Goal: Task Accomplishment & Management: Complete application form

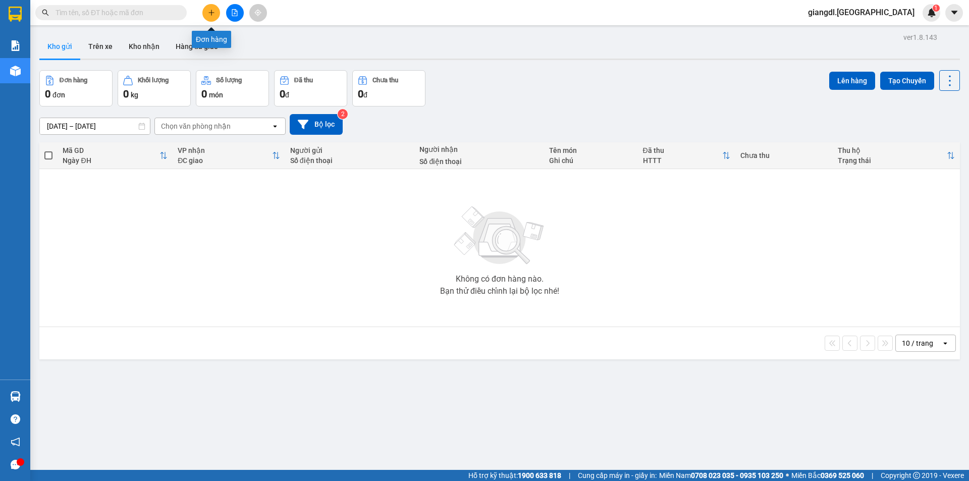
click at [209, 16] on button at bounding box center [211, 13] width 18 height 18
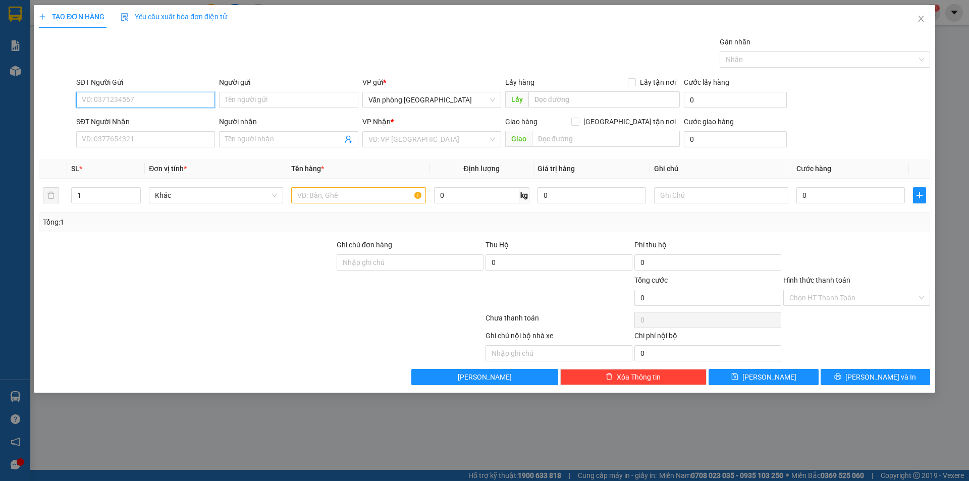
click at [124, 104] on input "SĐT Người Gửi" at bounding box center [145, 100] width 139 height 16
type input "0886179735"
click at [284, 97] on input "Người gửi" at bounding box center [288, 100] width 139 height 16
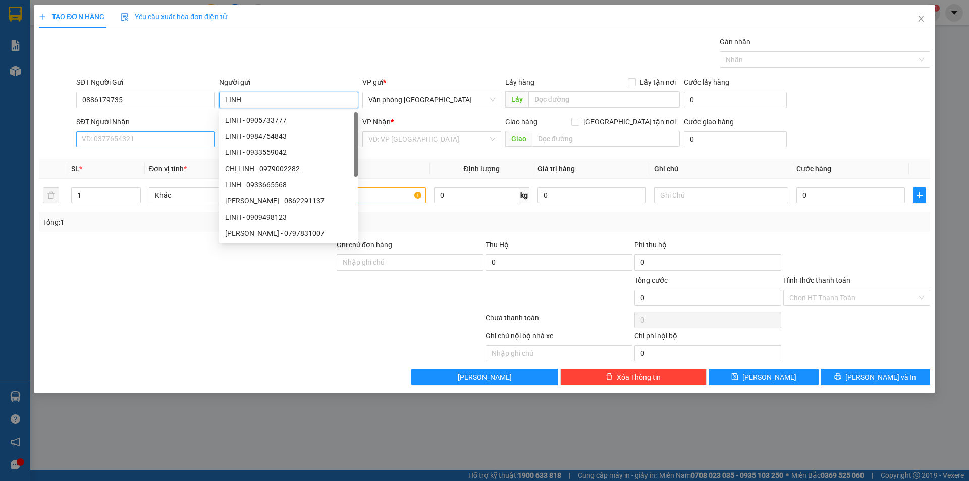
type input "LINH"
click at [132, 138] on input "SĐT Người Nhận" at bounding box center [145, 139] width 139 height 16
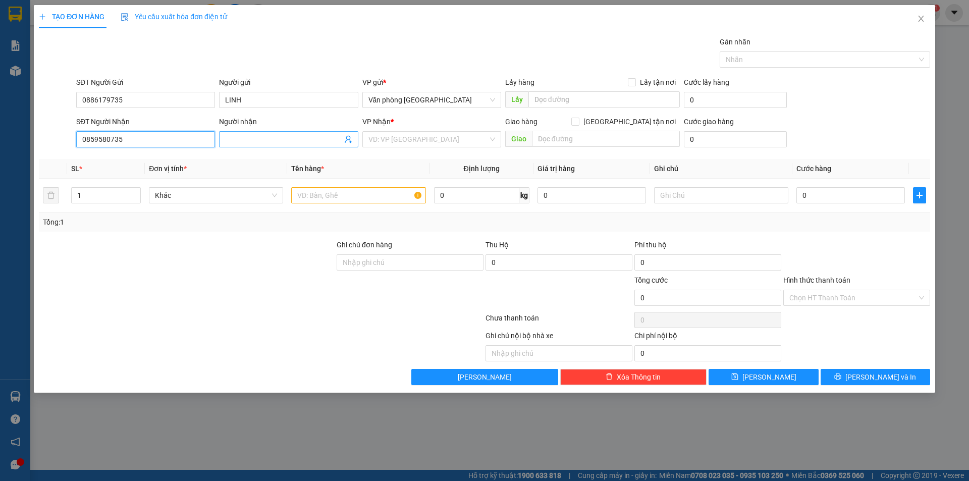
type input "0859580735"
click at [231, 137] on input "Người nhận" at bounding box center [283, 139] width 117 height 11
type input "LEN"
click at [349, 198] on input "text" at bounding box center [358, 195] width 134 height 16
type input "VỢT CẦU LÔNG BỌC GIẤY"
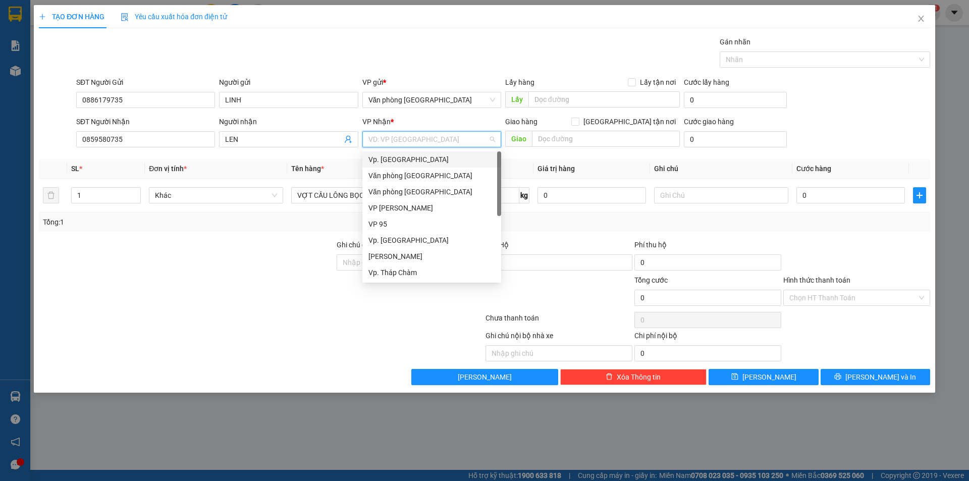
click at [448, 142] on input "search" at bounding box center [428, 139] width 120 height 15
type input "NI"
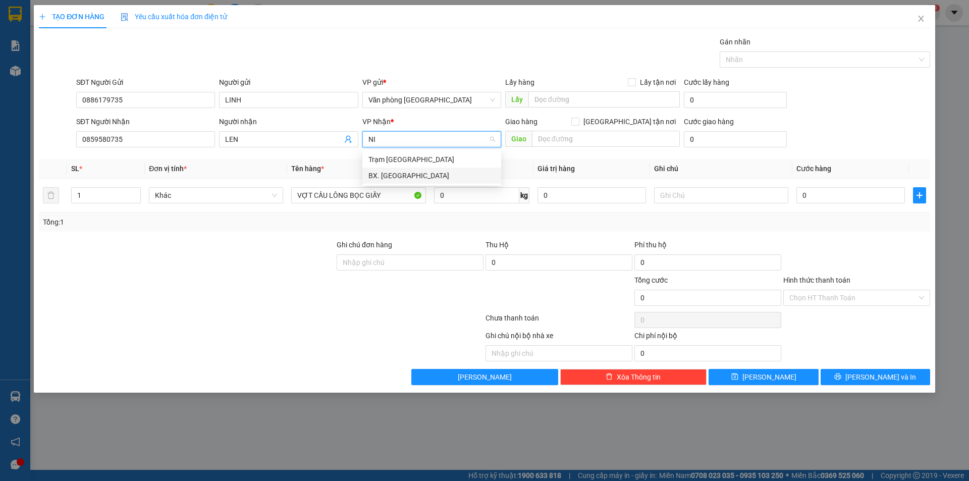
click at [422, 175] on div "BX. [GEOGRAPHIC_DATA]" at bounding box center [431, 175] width 127 height 11
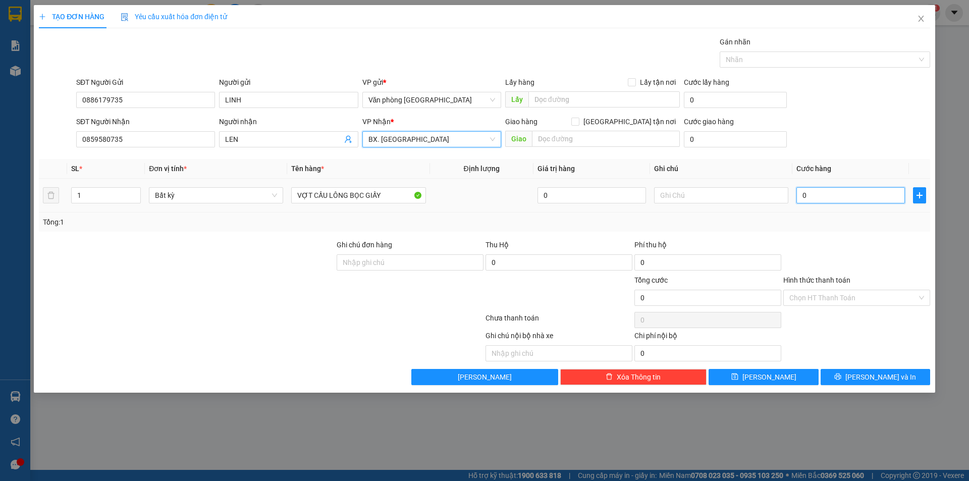
drag, startPoint x: 832, startPoint y: 198, endPoint x: 823, endPoint y: 198, distance: 9.6
click at [832, 198] on input "0" at bounding box center [850, 195] width 108 height 16
click at [805, 198] on input "0" at bounding box center [850, 195] width 108 height 16
click at [802, 197] on input "0" at bounding box center [850, 195] width 108 height 16
type input "40"
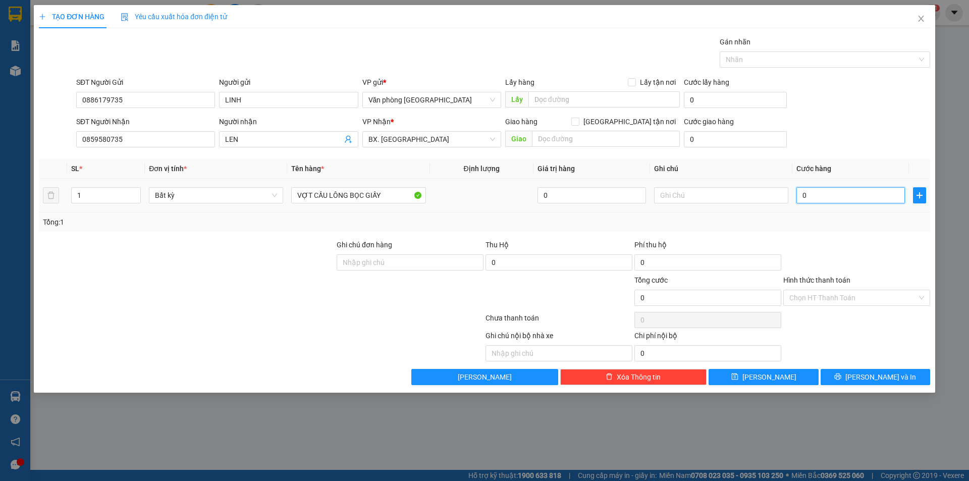
type input "40"
type input "400"
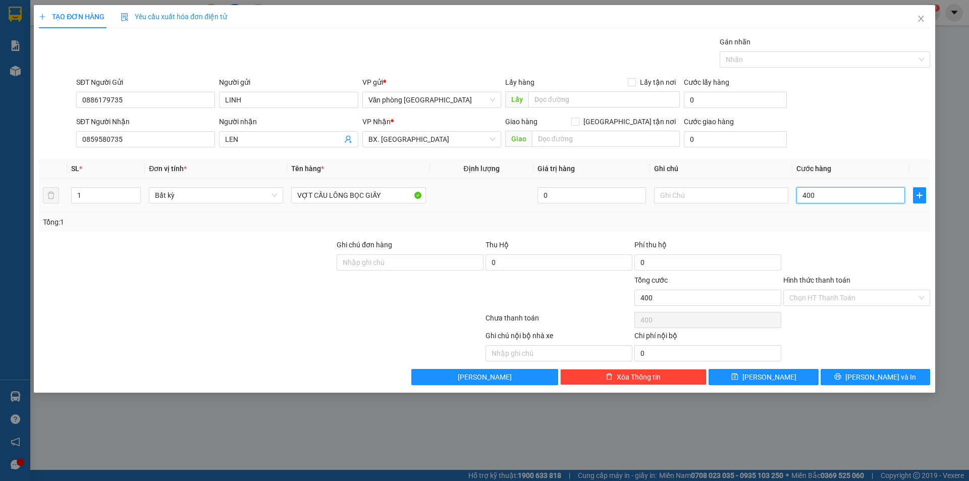
type input "4.000"
type input "40.000"
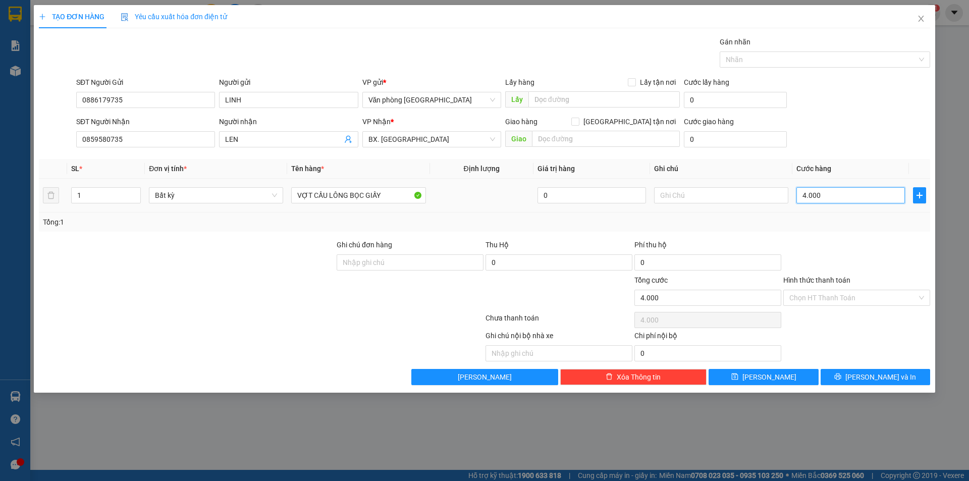
type input "40.000"
type input "400.000"
type input "40.000"
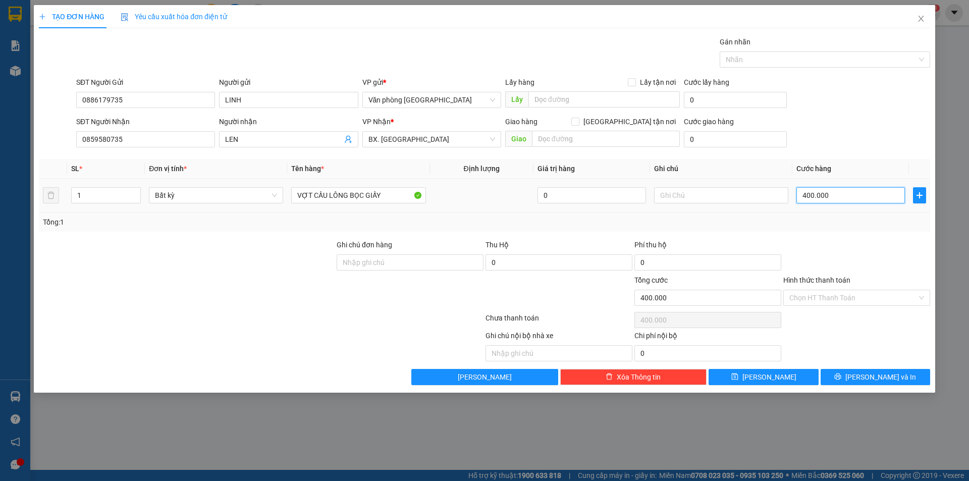
type input "40.000"
click at [864, 299] on input "Hình thức thanh toán" at bounding box center [853, 297] width 128 height 15
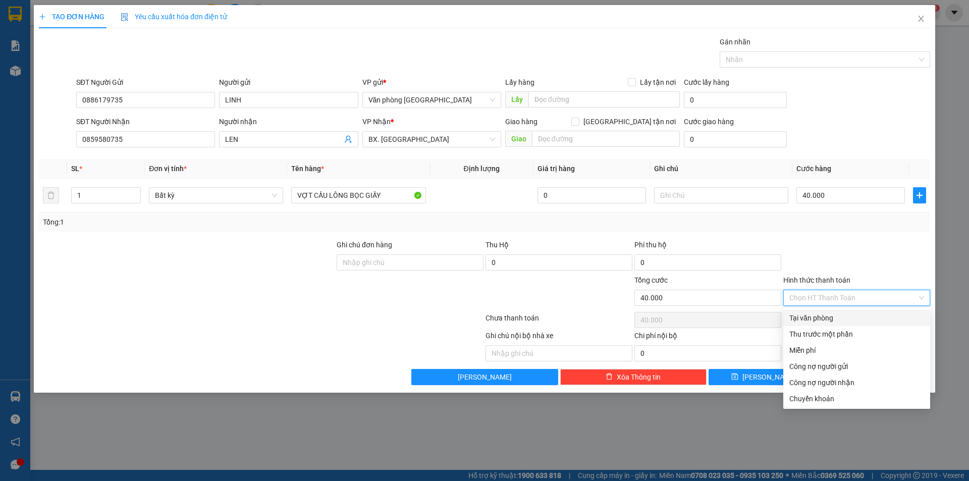
click at [846, 319] on div "Tại văn phòng" at bounding box center [856, 317] width 135 height 11
type input "0"
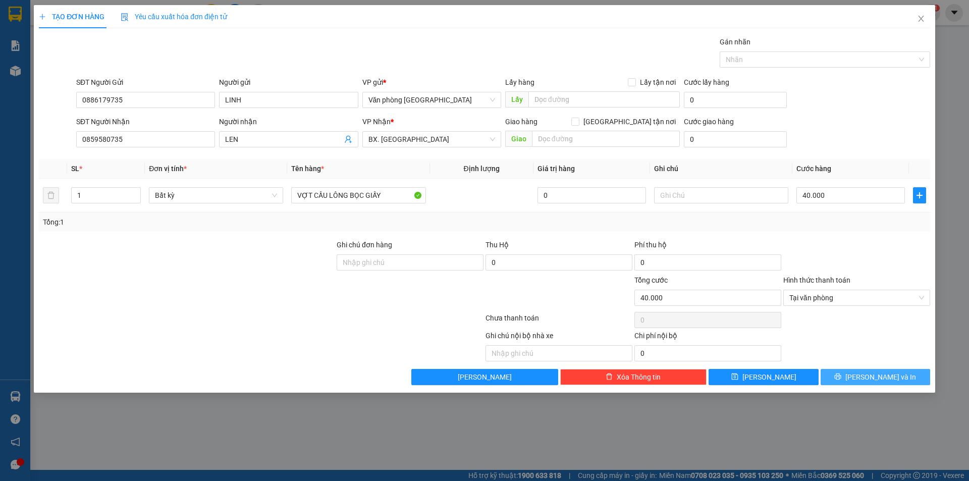
click at [841, 375] on icon "printer" at bounding box center [837, 376] width 7 height 7
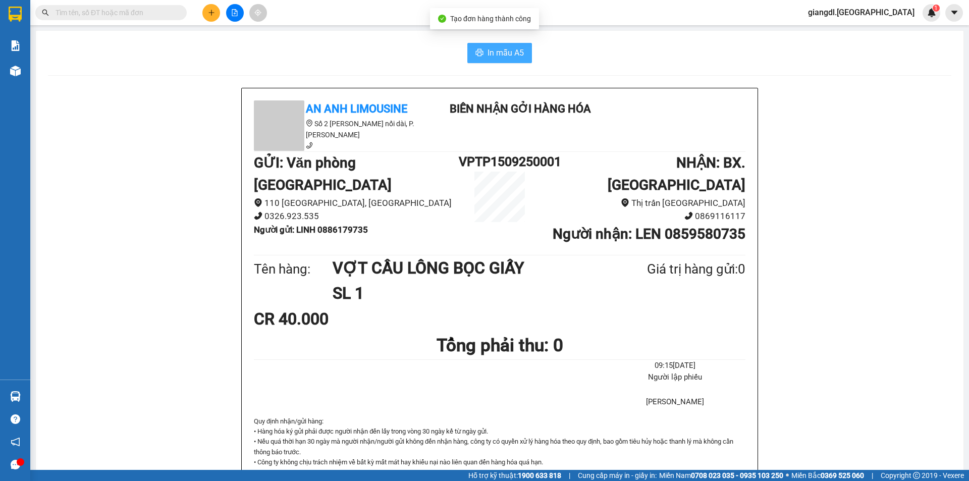
click at [470, 46] on button "In mẫu A5" at bounding box center [499, 53] width 65 height 20
click at [212, 15] on icon "plus" at bounding box center [211, 12] width 7 height 7
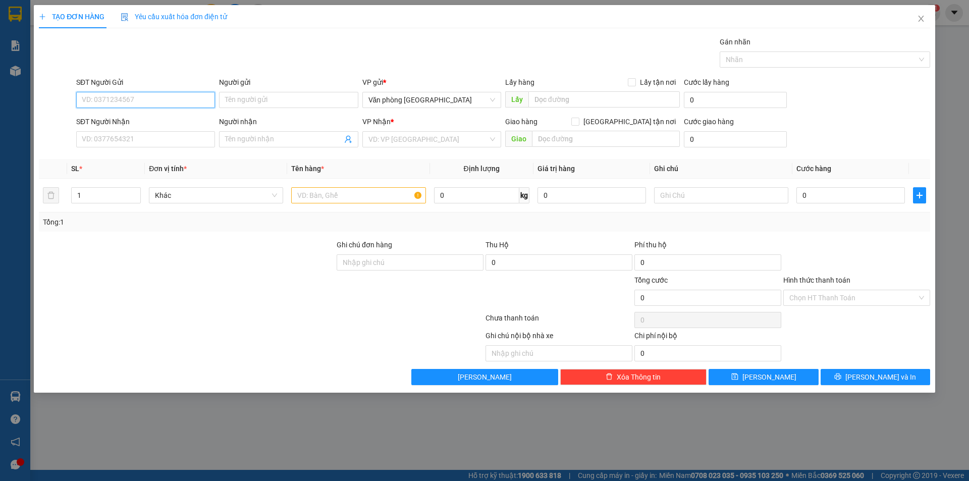
click at [164, 105] on input "SĐT Người Gửi" at bounding box center [145, 100] width 139 height 16
type input "0"
click at [144, 150] on div "0932777427 - CHỊ PHƯỢNG" at bounding box center [145, 152] width 127 height 11
type input "0932777427"
type input "CHỊ PHƯỢNG"
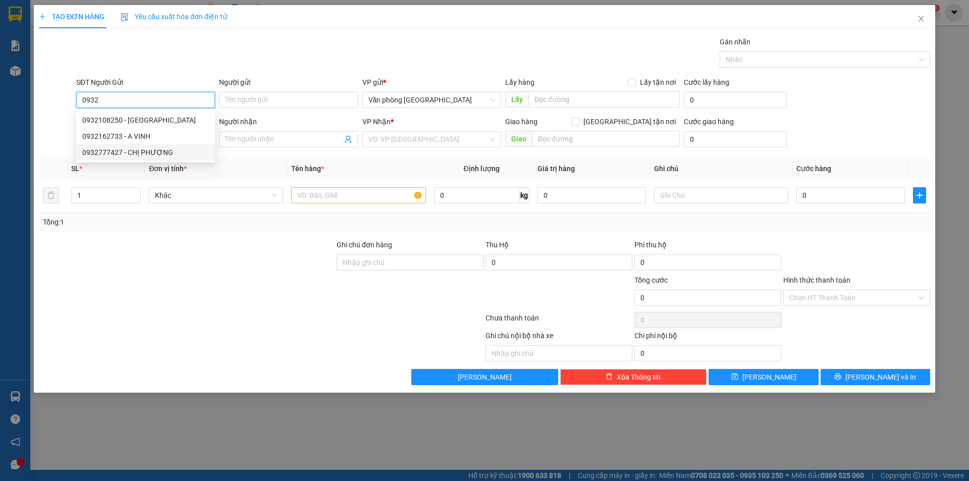
type input "0868883500"
type input "HOÀI"
type input "60.000"
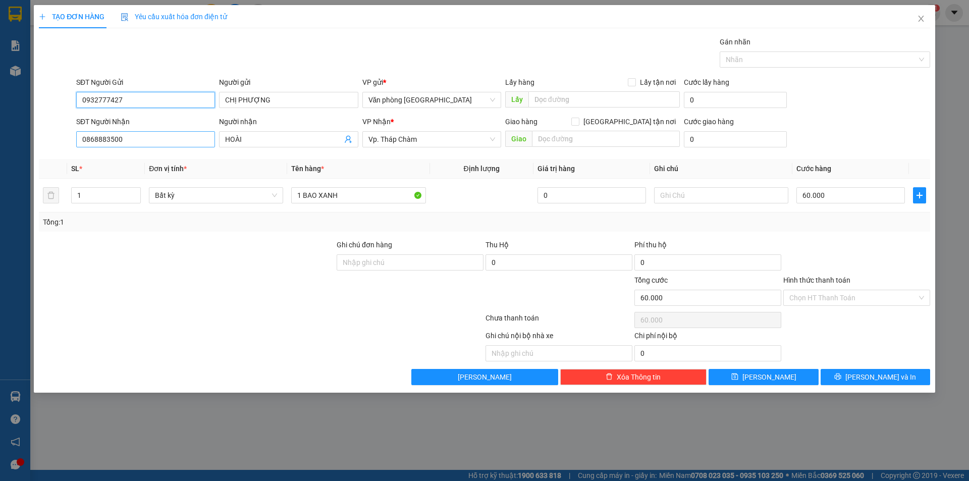
type input "0932777427"
click at [170, 143] on input "0868883500" at bounding box center [145, 139] width 139 height 16
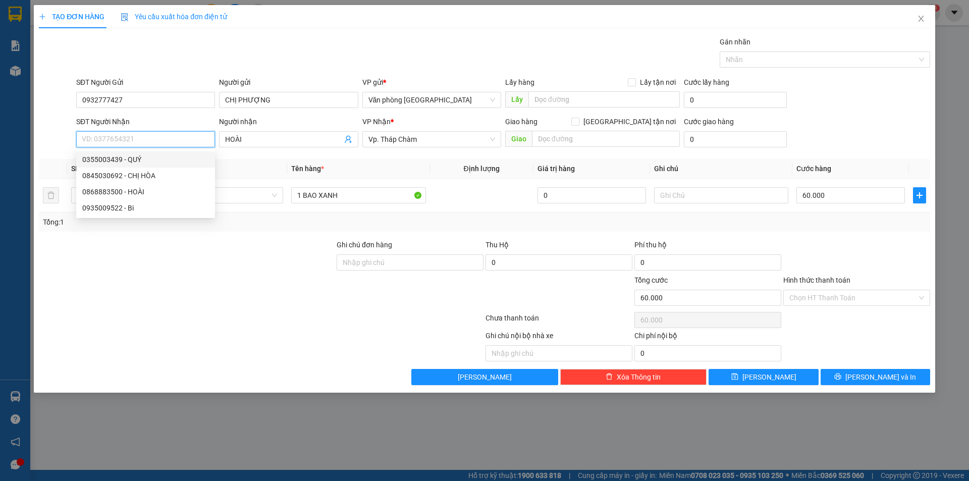
click at [146, 138] on input "SĐT Người Nhận" at bounding box center [145, 139] width 139 height 16
click at [241, 142] on input "HOÀI" at bounding box center [283, 139] width 117 height 11
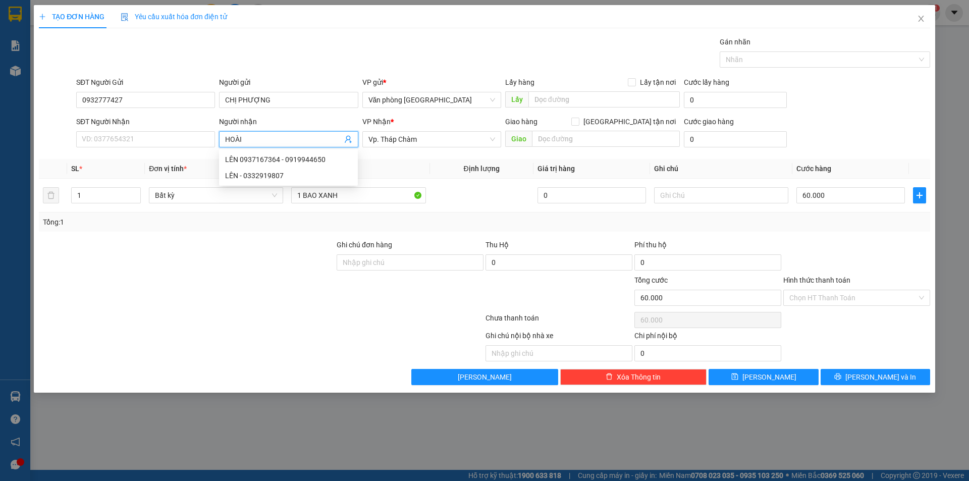
click at [244, 140] on input "HOÀI" at bounding box center [283, 139] width 117 height 11
click at [244, 141] on input "HOÀI" at bounding box center [283, 139] width 117 height 11
click at [149, 141] on input "SĐT Người Nhận" at bounding box center [145, 139] width 139 height 16
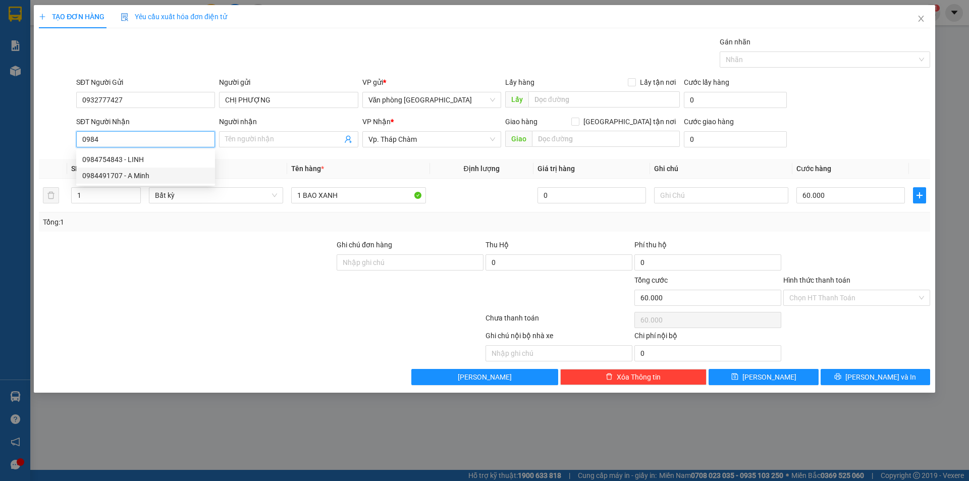
click at [120, 176] on div "0984491707 - A Minh" at bounding box center [145, 175] width 127 height 11
type input "0984491707"
type input "A Minh"
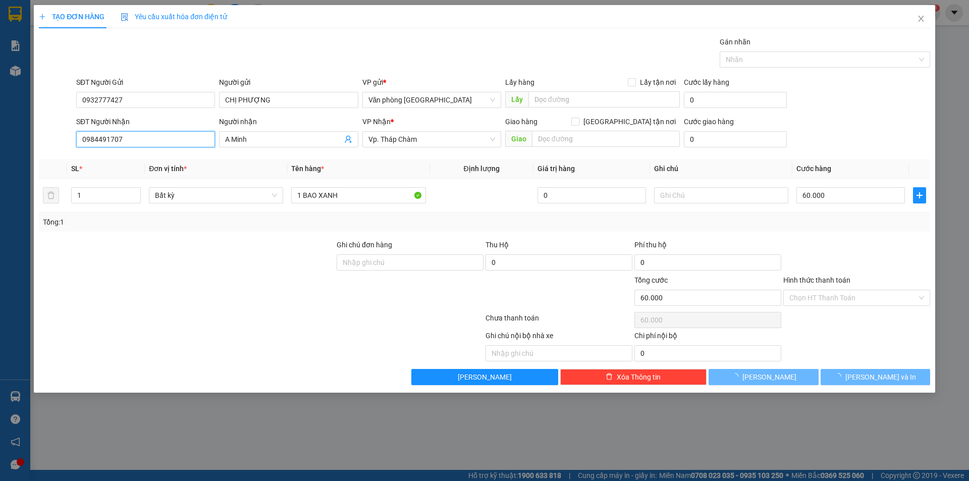
type input "160.000"
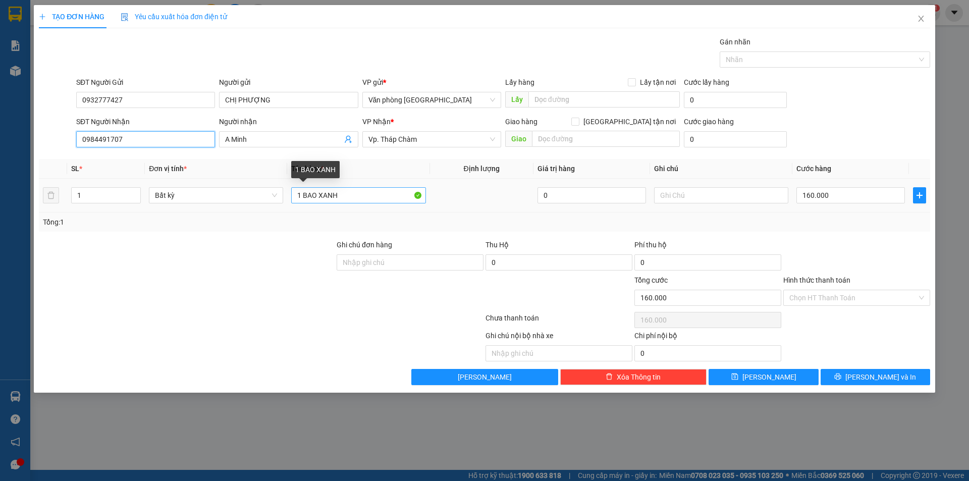
type input "0984491707"
click at [338, 195] on input "1 BAO XANH" at bounding box center [358, 195] width 134 height 16
type input "1 BAO XANH NHỎ"
click at [832, 189] on input "160.000" at bounding box center [850, 195] width 108 height 16
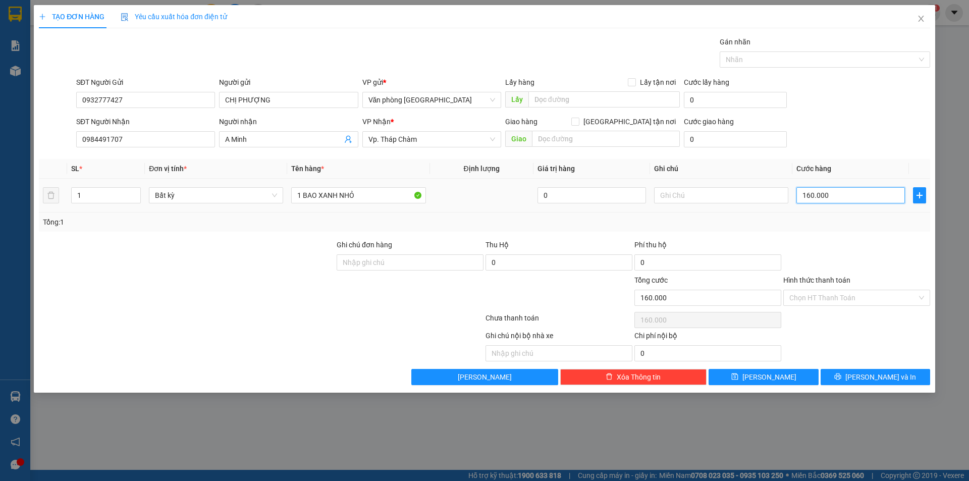
type input "0"
type input "5"
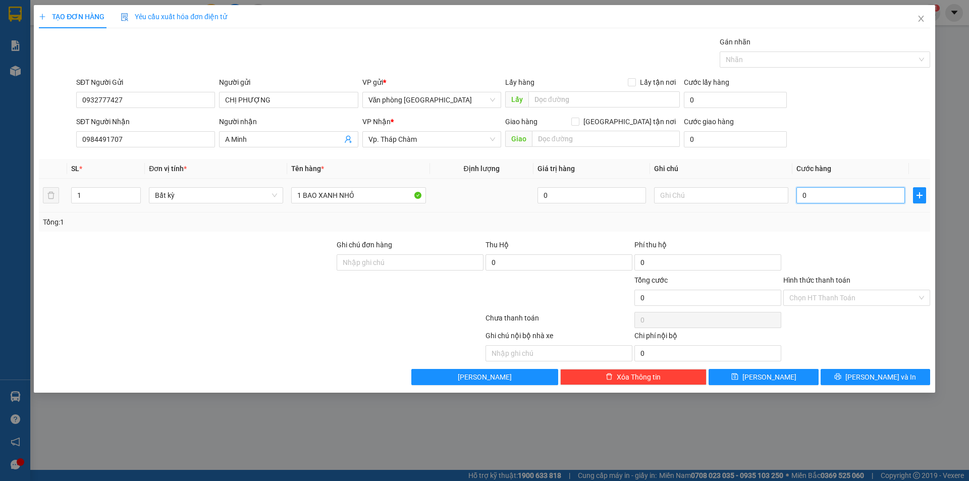
type input "05"
type input "50"
type input "050"
type input "500"
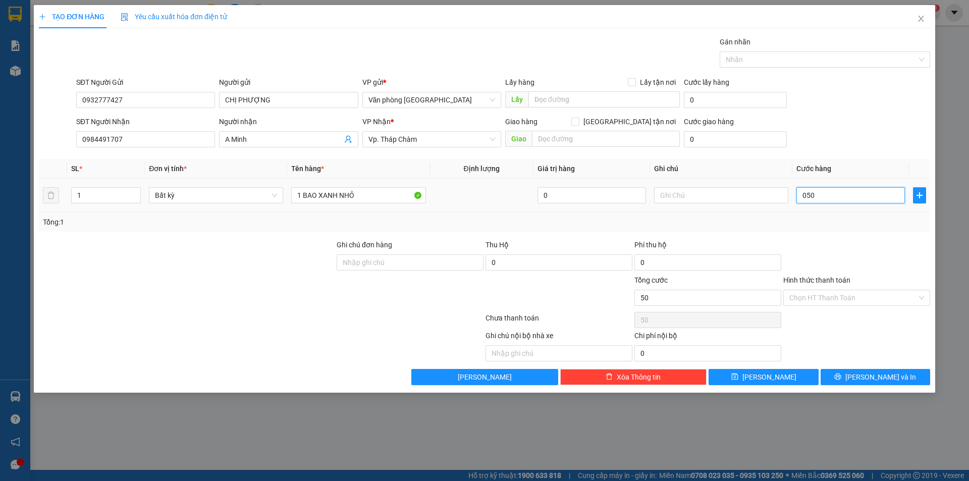
type input "500"
type input "0.500"
type input "5.000"
type input "05.000"
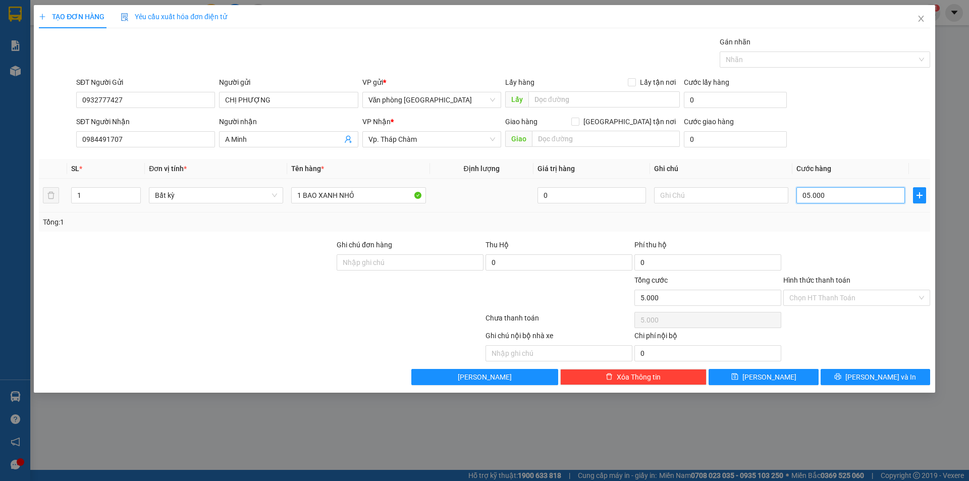
type input "500"
type input "0.500"
type input "50"
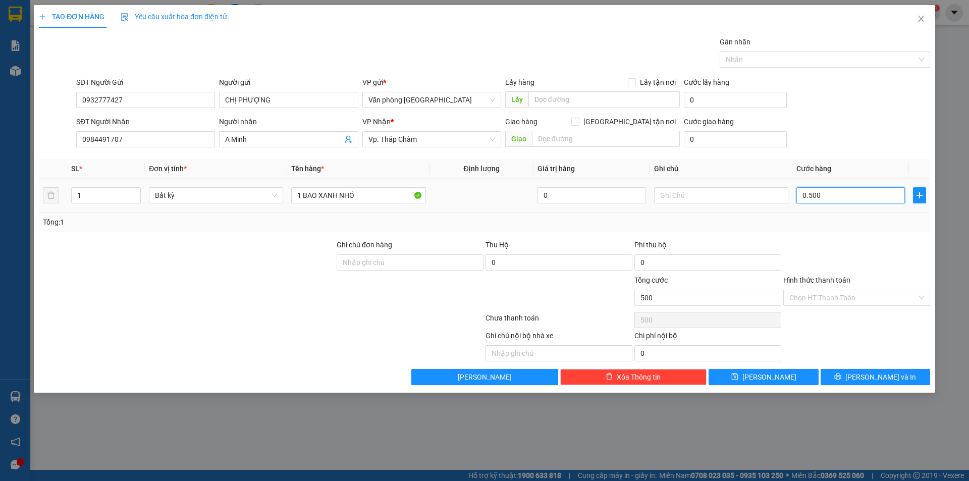
type input "050"
type input "5"
type input "05"
type input "0"
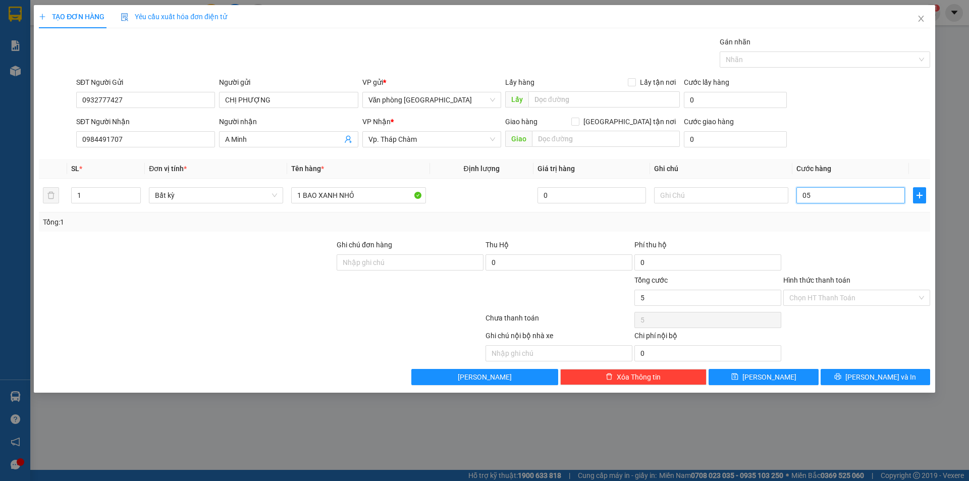
type input "0"
click at [803, 199] on input "0" at bounding box center [850, 195] width 108 height 16
type input "50"
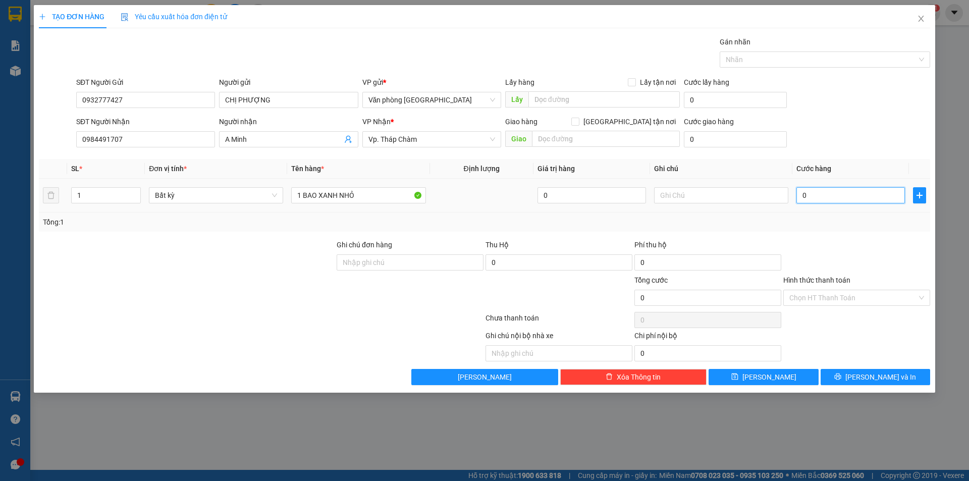
type input "50"
type input "500"
type input "5.000"
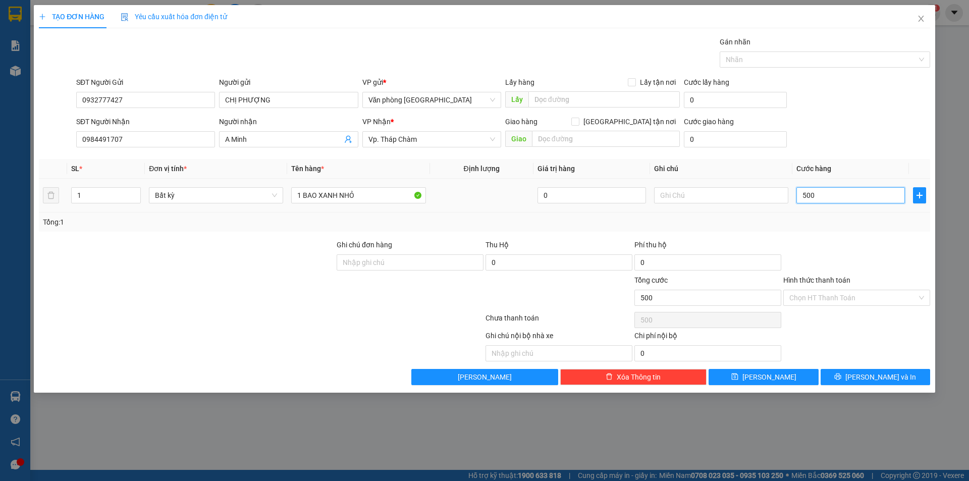
type input "5.000"
type input "50.000"
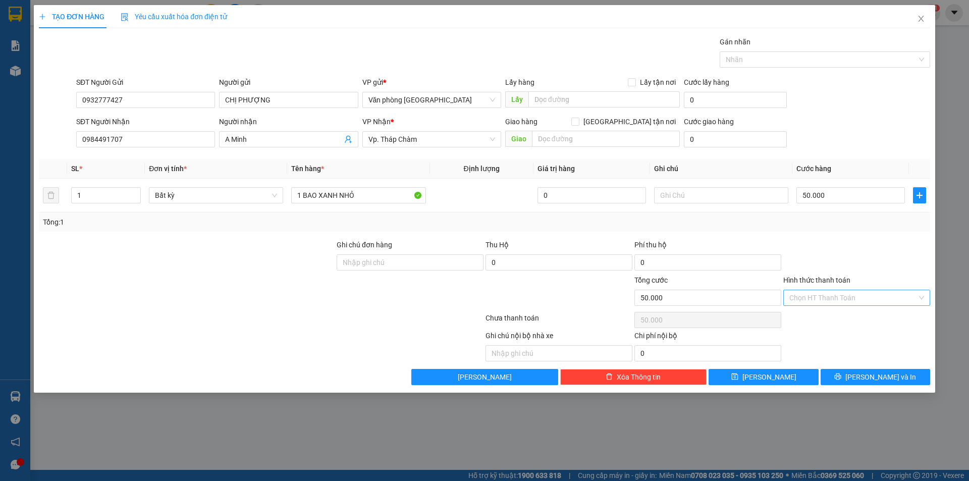
click at [811, 295] on input "Hình thức thanh toán" at bounding box center [853, 297] width 128 height 15
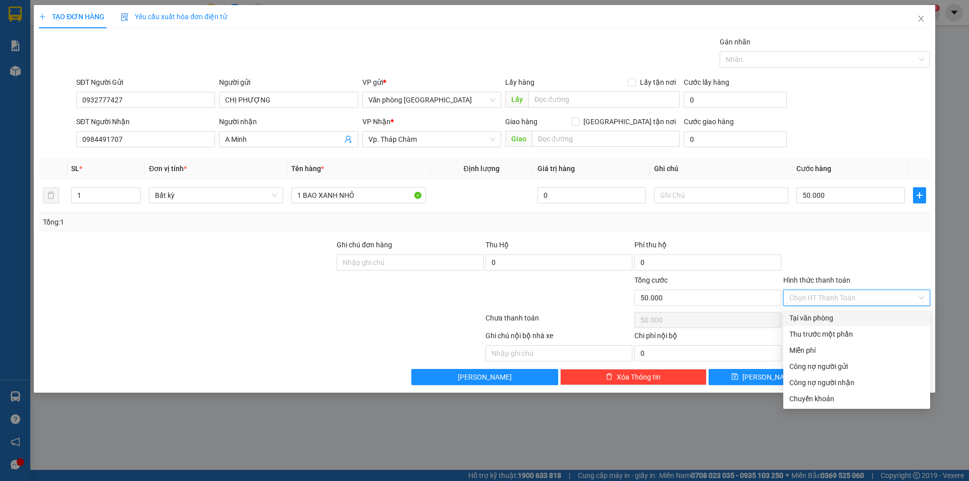
drag, startPoint x: 815, startPoint y: 322, endPoint x: 815, endPoint y: 316, distance: 6.1
click at [815, 320] on div "Tại văn phòng" at bounding box center [856, 317] width 135 height 11
type input "0"
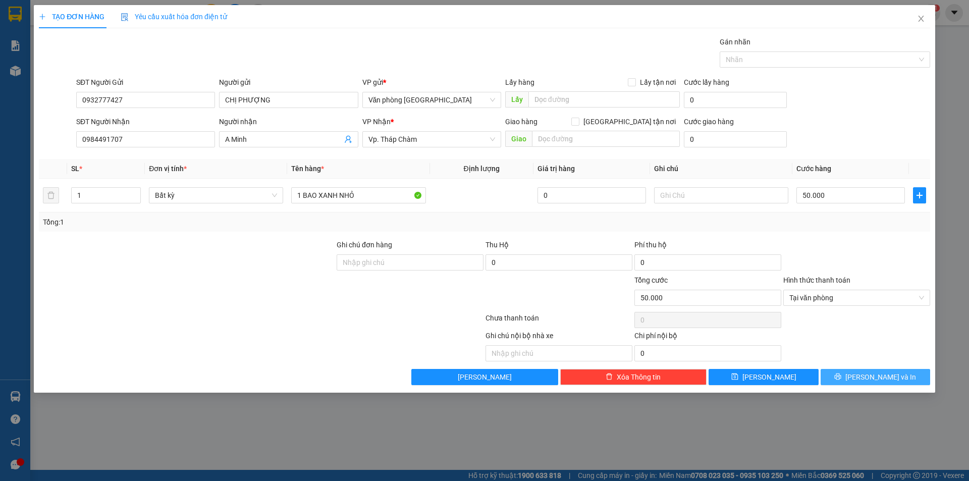
click at [853, 381] on button "[PERSON_NAME] và In" at bounding box center [874, 377] width 109 height 16
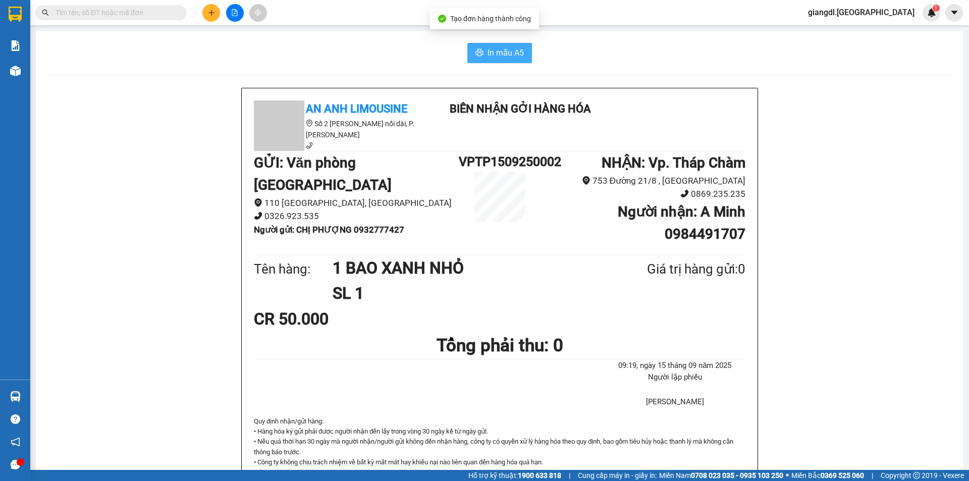
click at [496, 48] on span "In mẫu A5" at bounding box center [505, 52] width 36 height 13
click at [209, 17] on button at bounding box center [211, 13] width 18 height 18
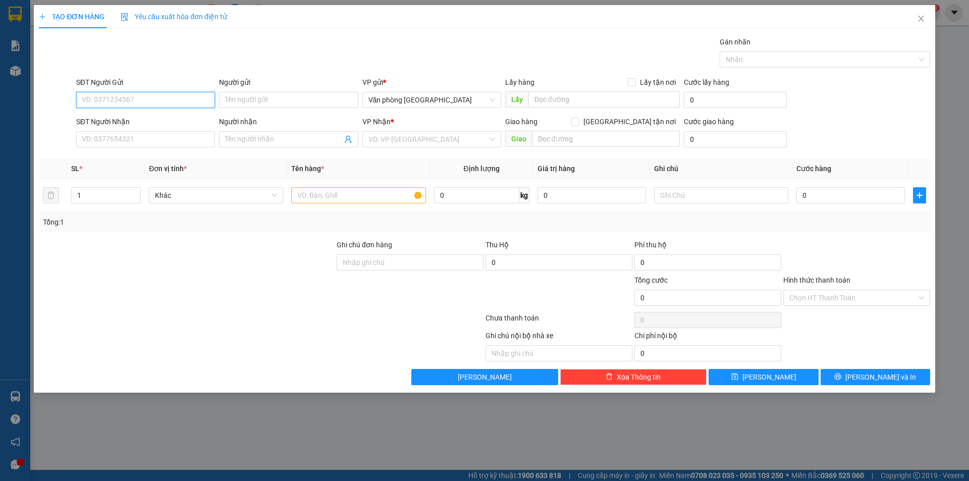
click at [165, 95] on input "SĐT Người Gửi" at bounding box center [145, 100] width 139 height 16
click at [120, 122] on div "0909876436 - A HUỲNH" at bounding box center [145, 120] width 127 height 11
type input "0909876436"
type input "A HUỲNH"
type input "0902767345"
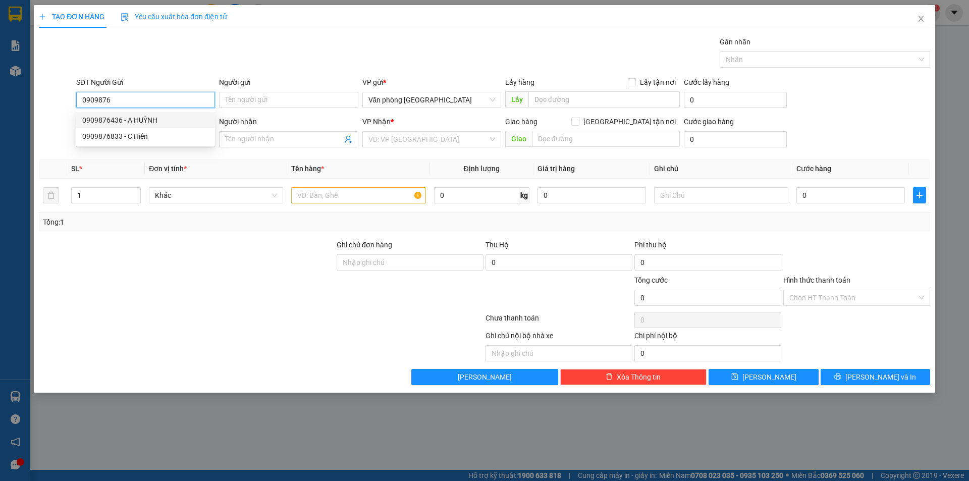
type input "[PERSON_NAME]"
type input "30.000"
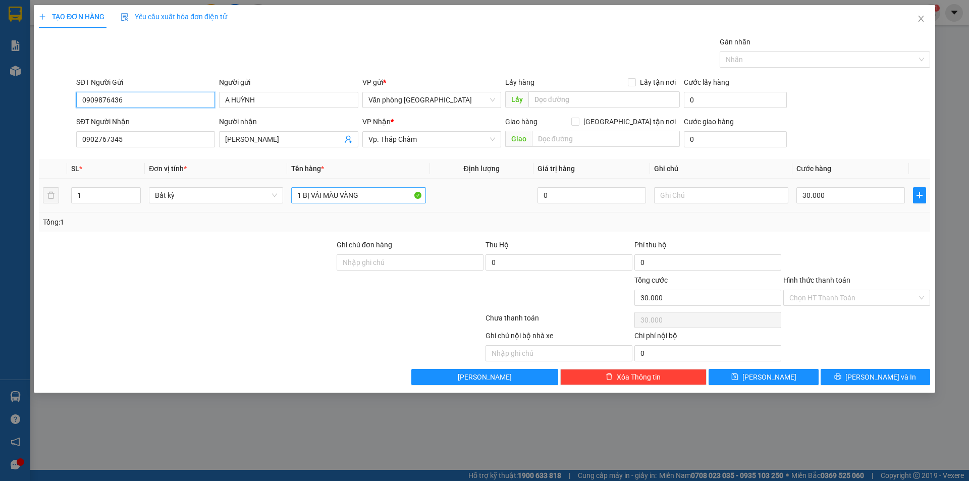
type input "0909876436"
click at [378, 192] on input "1 BỊ VẢI MÀU VÀNG" at bounding box center [358, 195] width 134 height 16
type input "1"
type input "1 BỊCH MÀU XANH"
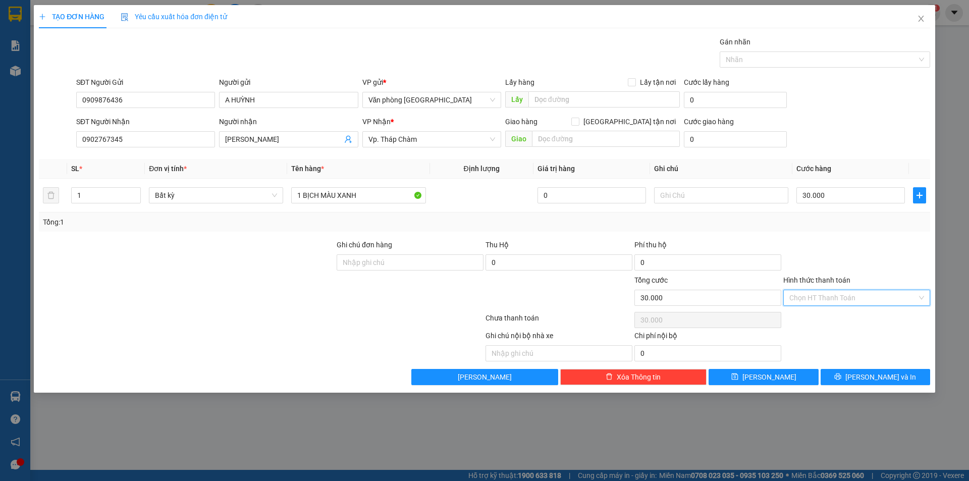
click at [831, 294] on input "Hình thức thanh toán" at bounding box center [853, 297] width 128 height 15
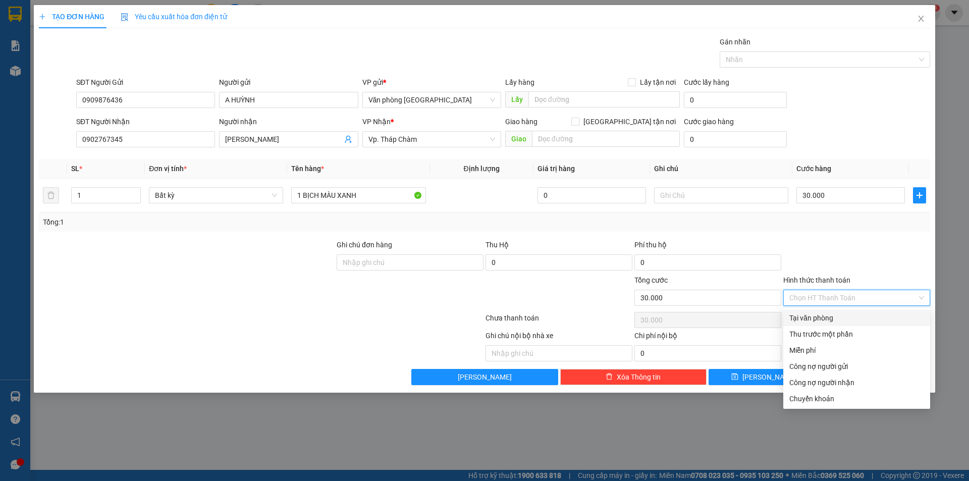
click at [816, 316] on div "Tại văn phòng" at bounding box center [856, 317] width 135 height 11
type input "0"
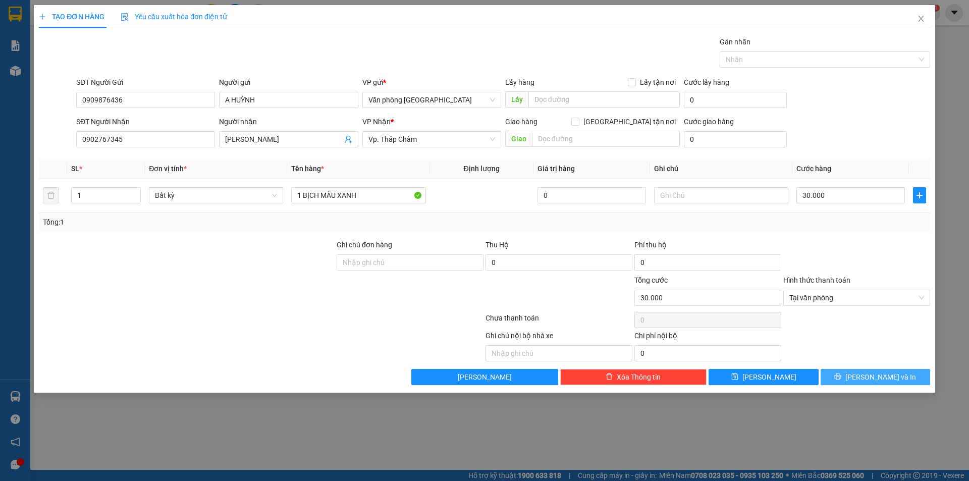
click at [855, 376] on button "[PERSON_NAME] và In" at bounding box center [874, 377] width 109 height 16
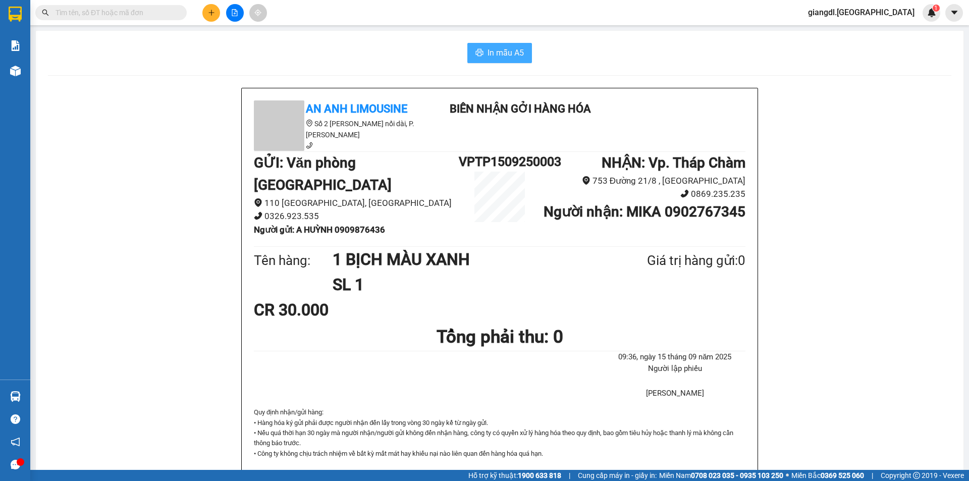
click at [505, 56] on span "In mẫu A5" at bounding box center [505, 52] width 36 height 13
click at [209, 14] on icon "plus" at bounding box center [211, 12] width 7 height 7
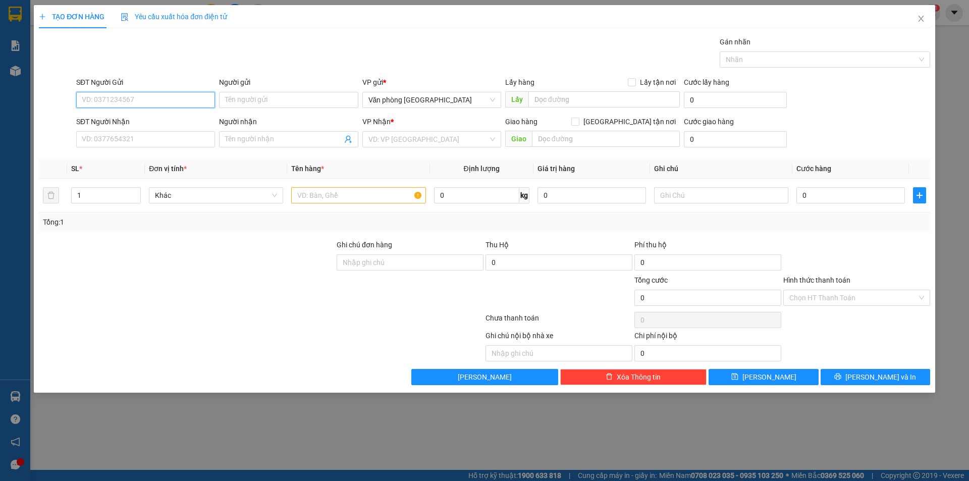
click at [171, 96] on input "SĐT Người Gửi" at bounding box center [145, 100] width 139 height 16
type input "0398161659"
click at [269, 102] on input "Người gửi" at bounding box center [288, 100] width 139 height 16
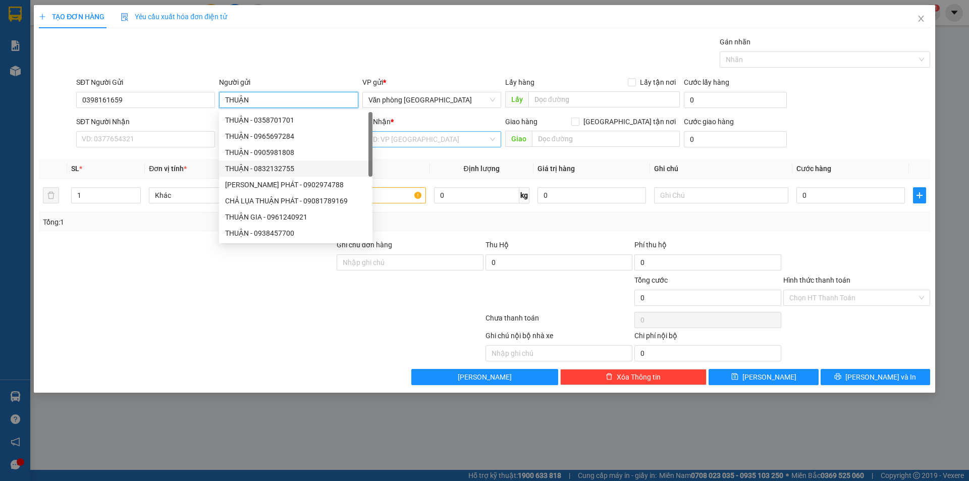
type input "THUẬN"
click at [417, 139] on input "search" at bounding box center [428, 139] width 120 height 15
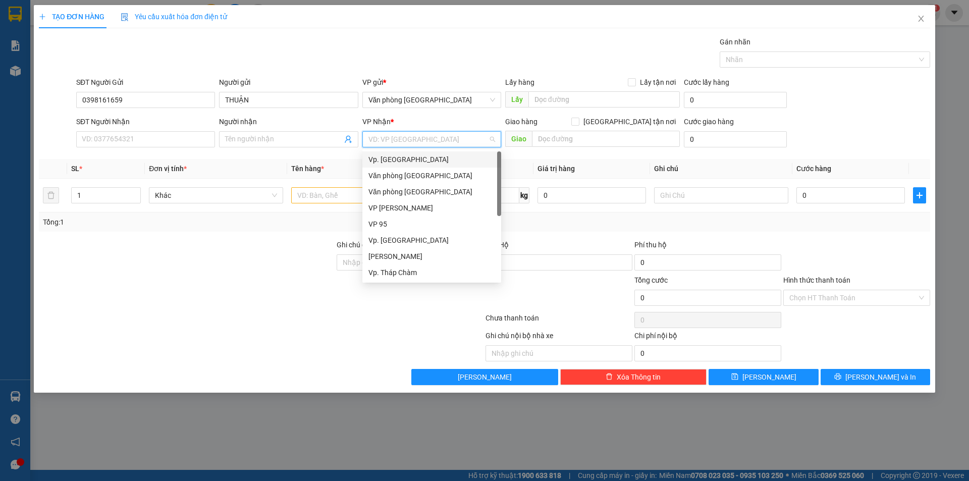
click at [411, 162] on div "Vp. [GEOGRAPHIC_DATA]" at bounding box center [431, 159] width 127 height 11
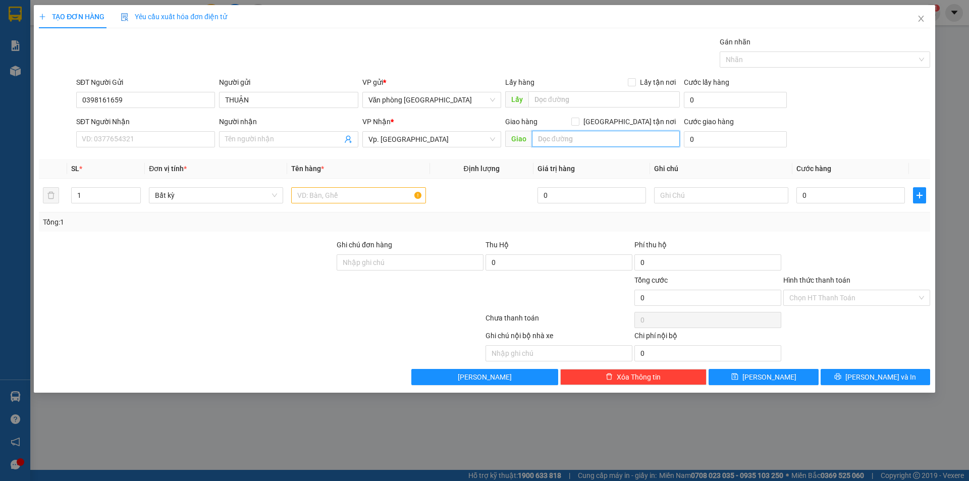
click at [596, 137] on input "text" at bounding box center [606, 139] width 148 height 16
type input "D"
type input "[GEOGRAPHIC_DATA]"
click at [803, 195] on input "0" at bounding box center [850, 195] width 108 height 16
type input "50"
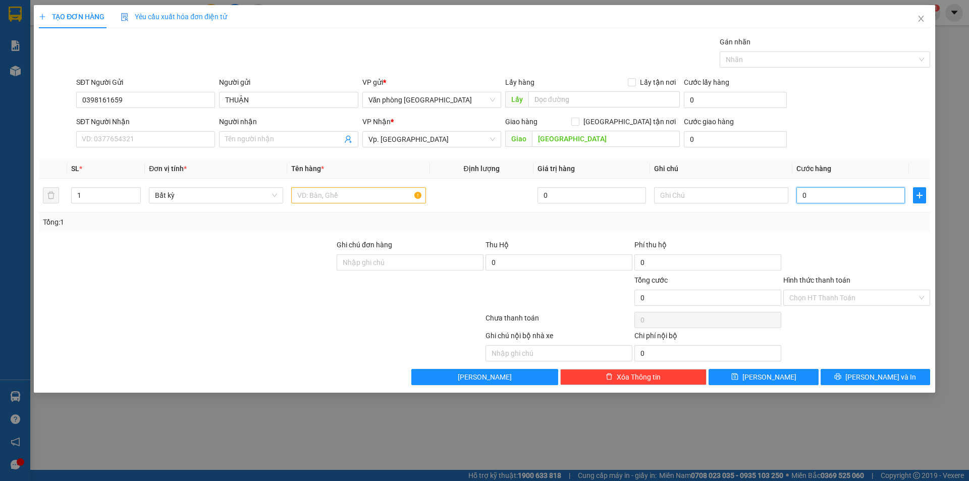
type input "50"
type input "500"
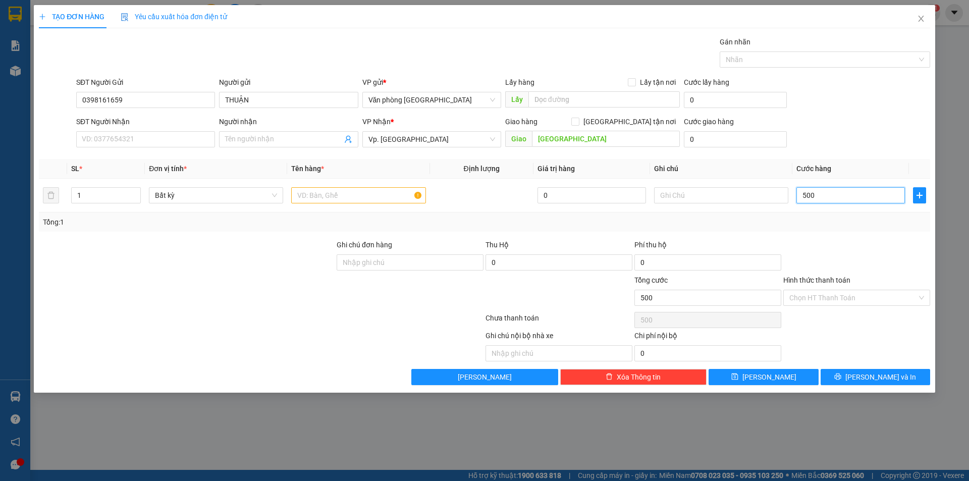
type input "5.000"
type input "50.000"
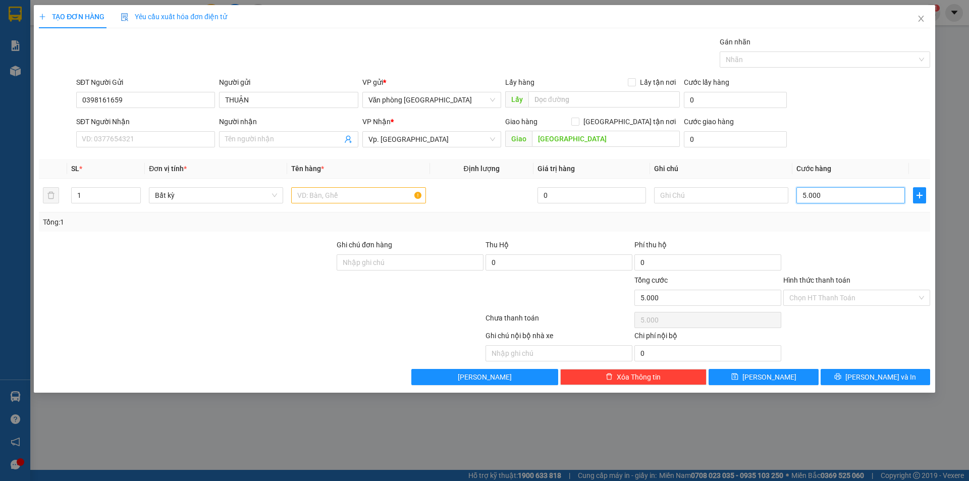
type input "50.000"
click at [169, 138] on input "SĐT Người Nhận" at bounding box center [145, 139] width 139 height 16
type input "0384831764"
click at [249, 142] on input "Người nhận" at bounding box center [283, 139] width 117 height 11
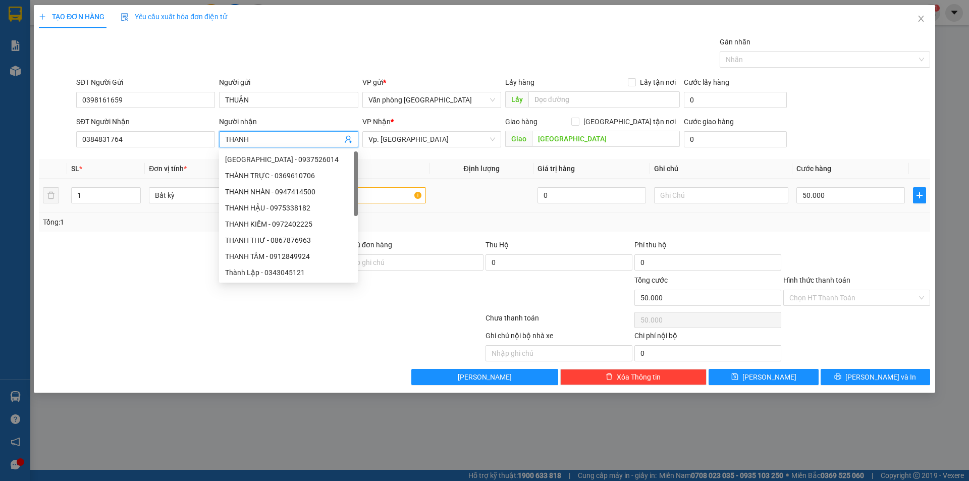
type input "THANH"
click at [402, 196] on input "text" at bounding box center [358, 195] width 134 height 16
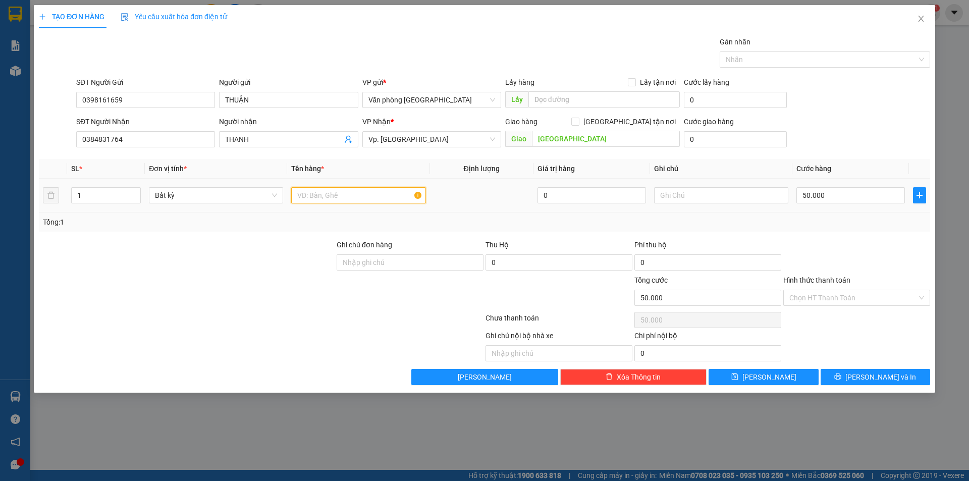
click at [397, 195] on input "text" at bounding box center [358, 195] width 134 height 16
type input "1 THÙNG GIẤY [PERSON_NAME]"
click at [836, 289] on div "Hình thức thanh toán" at bounding box center [856, 281] width 147 height 15
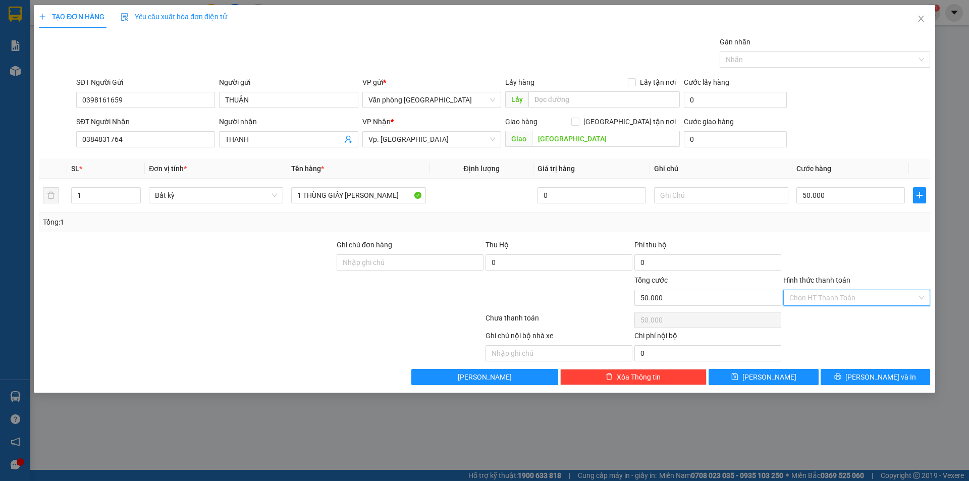
click at [838, 295] on input "Hình thức thanh toán" at bounding box center [853, 297] width 128 height 15
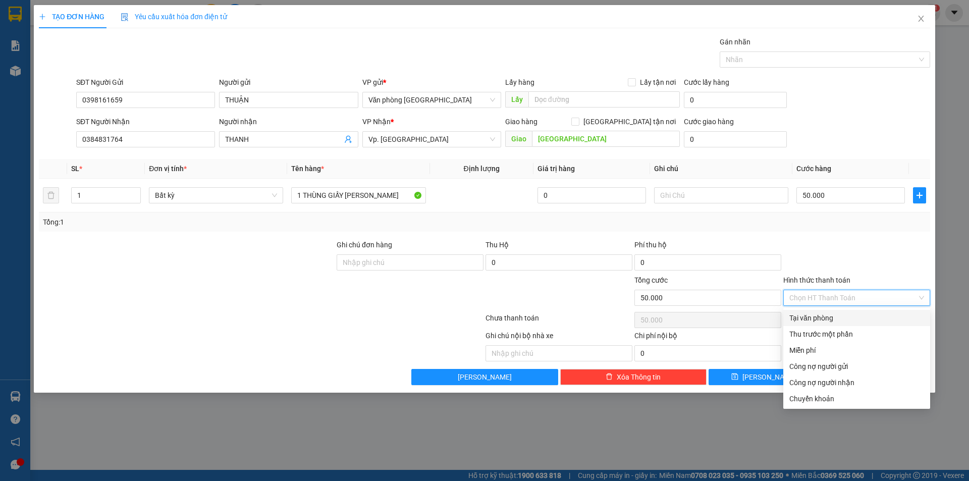
click at [829, 316] on div "Tại văn phòng" at bounding box center [856, 317] width 135 height 11
type input "0"
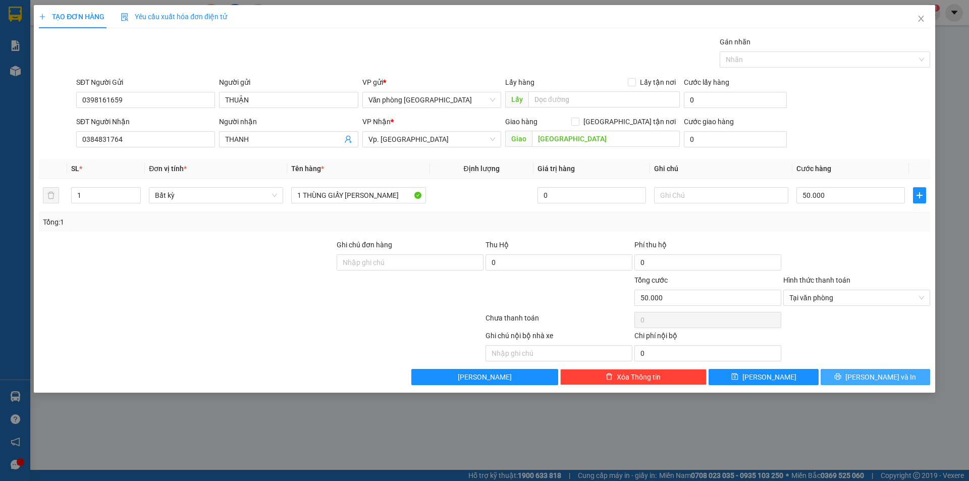
click at [867, 375] on span "[PERSON_NAME] và In" at bounding box center [880, 376] width 71 height 11
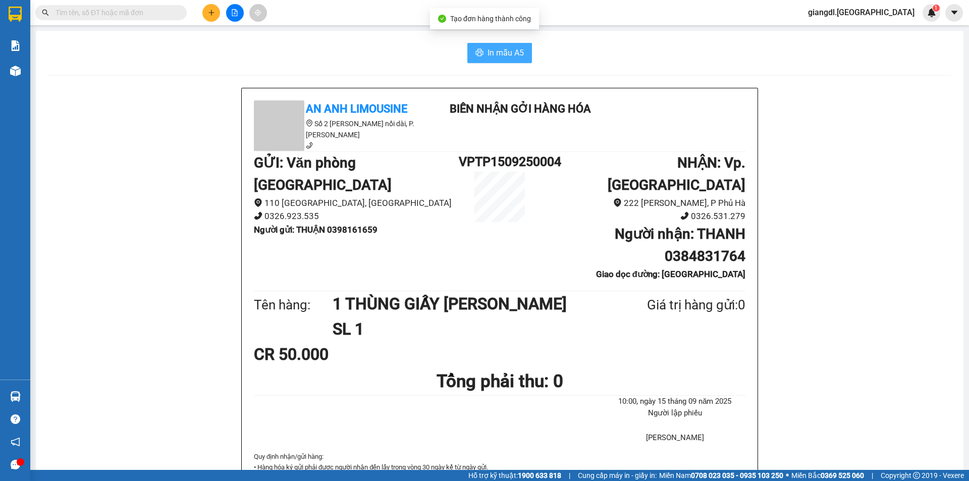
click at [509, 58] on span "In mẫu A5" at bounding box center [505, 52] width 36 height 13
